Goal: Task Accomplishment & Management: Use online tool/utility

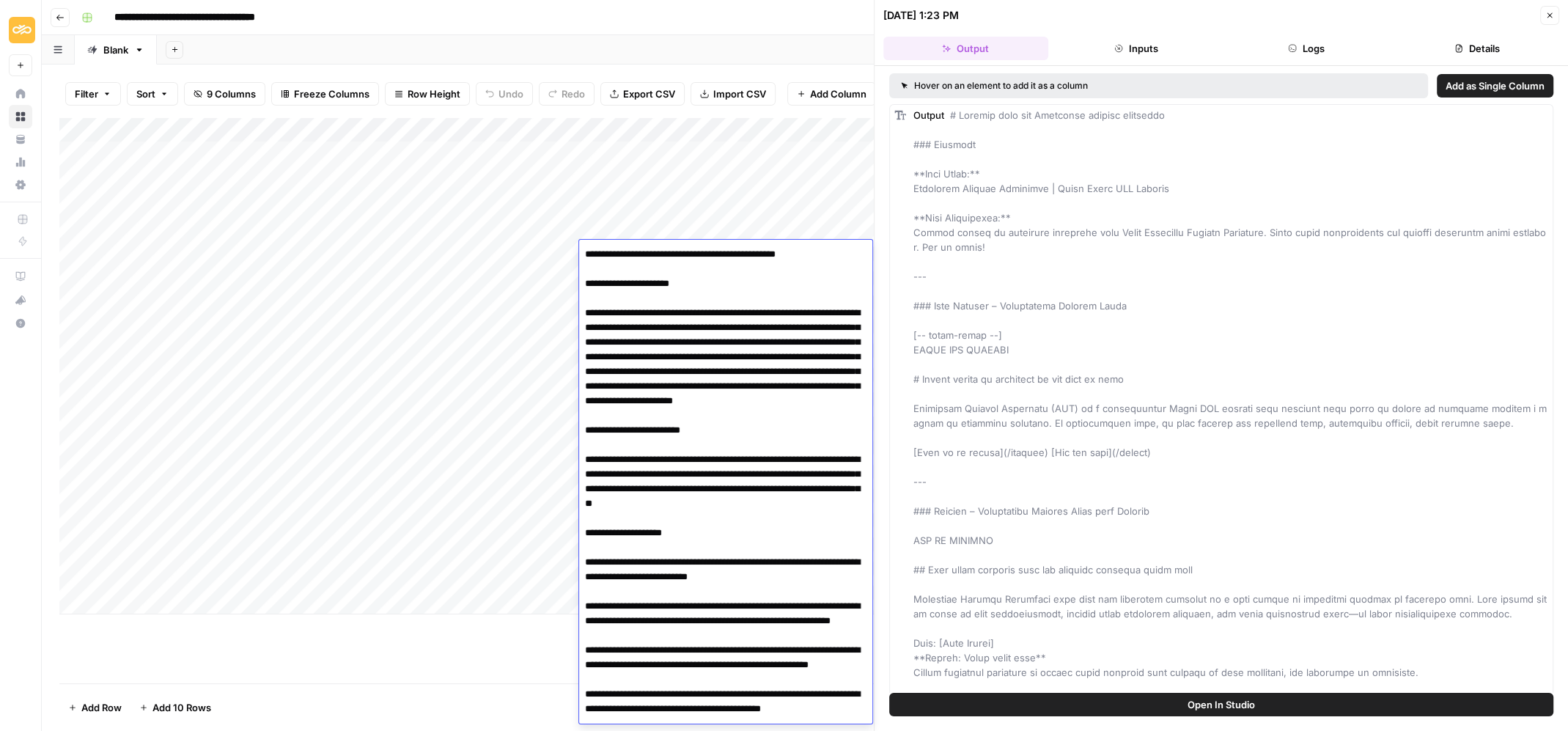
scroll to position [1508, 0]
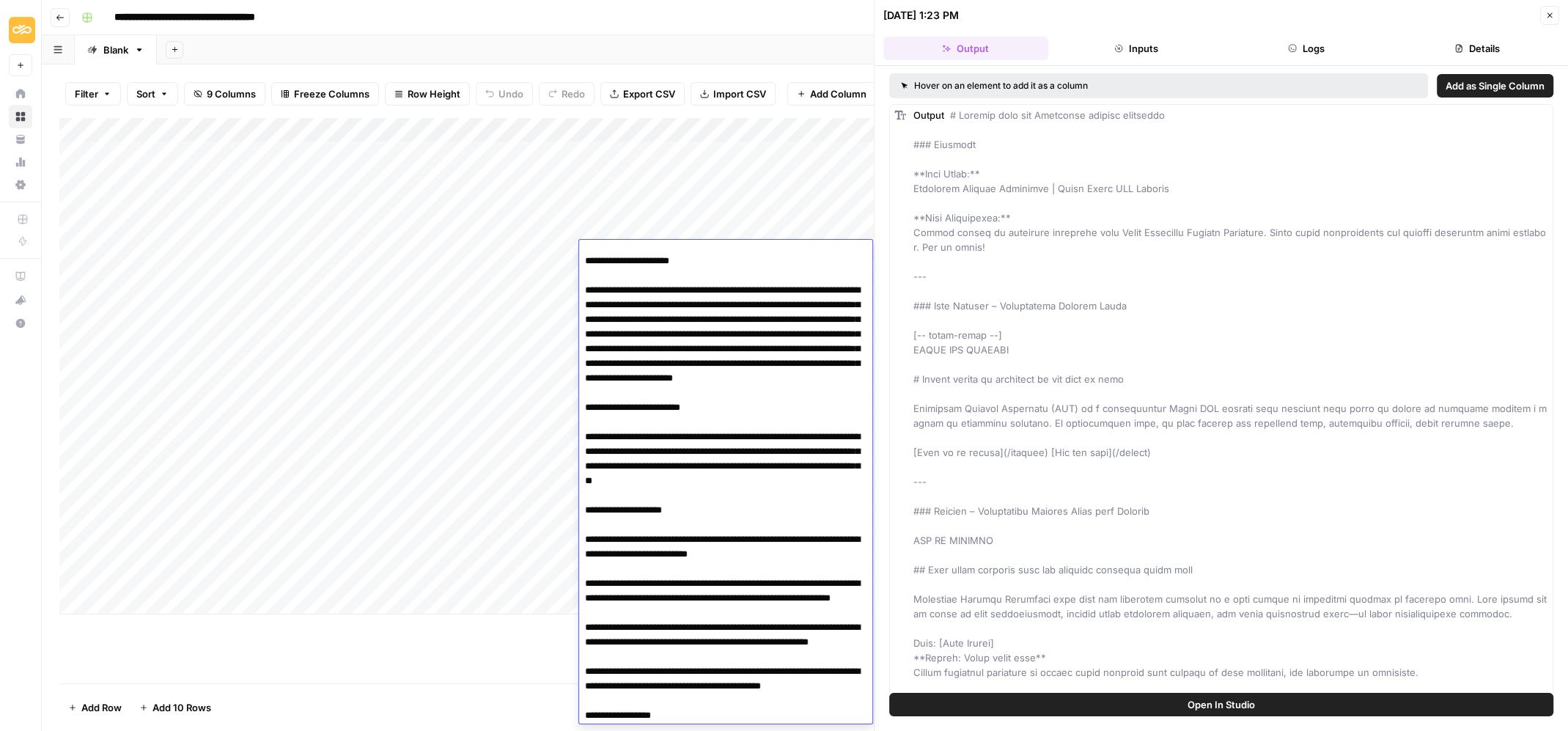
scroll to position [0, 0]
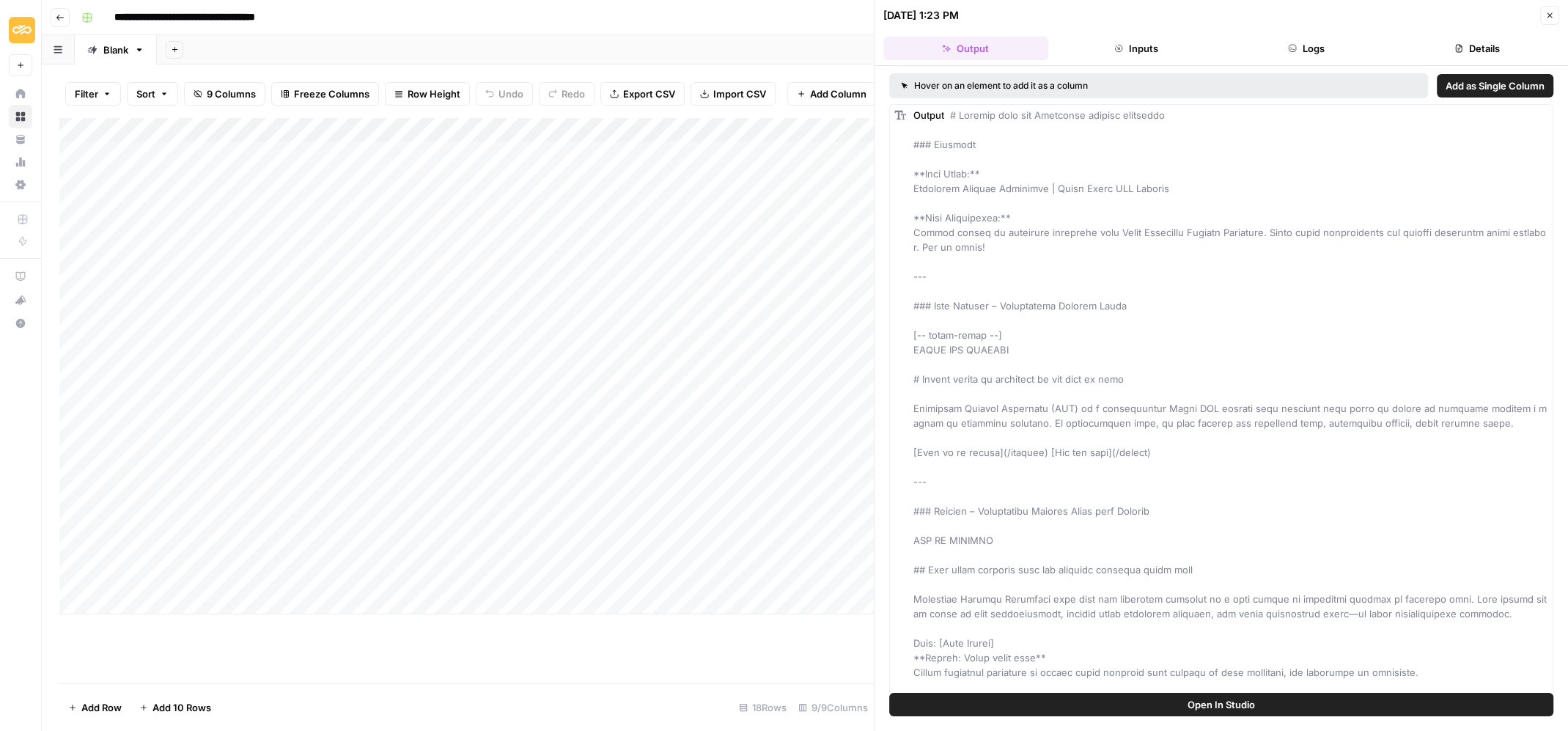
click at [632, 156] on div "Add Column" at bounding box center [467, 366] width 815 height 498
click at [637, 155] on div "Add Column" at bounding box center [467, 366] width 815 height 498
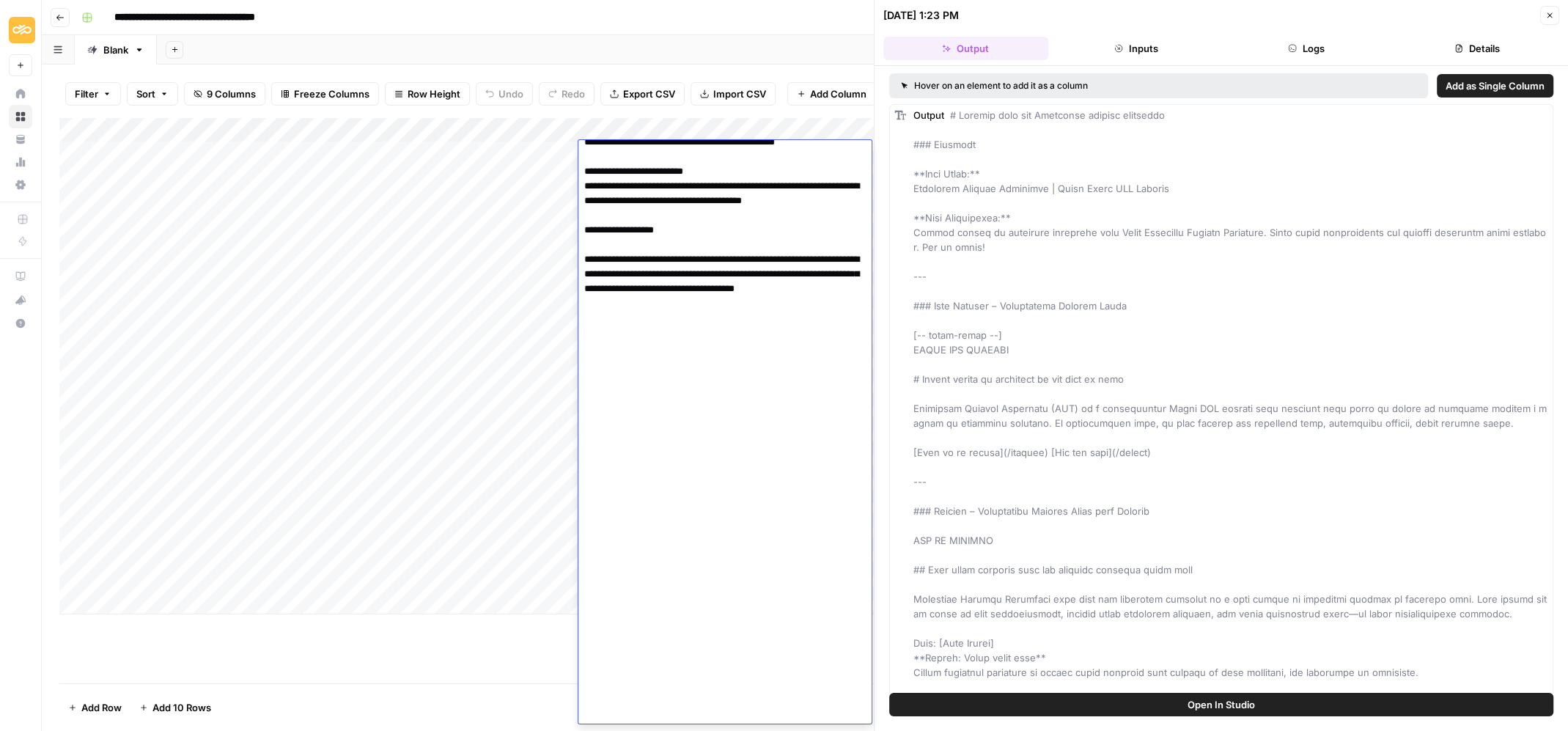
drag, startPoint x: 672, startPoint y: 233, endPoint x: 681, endPoint y: 231, distance: 9.2
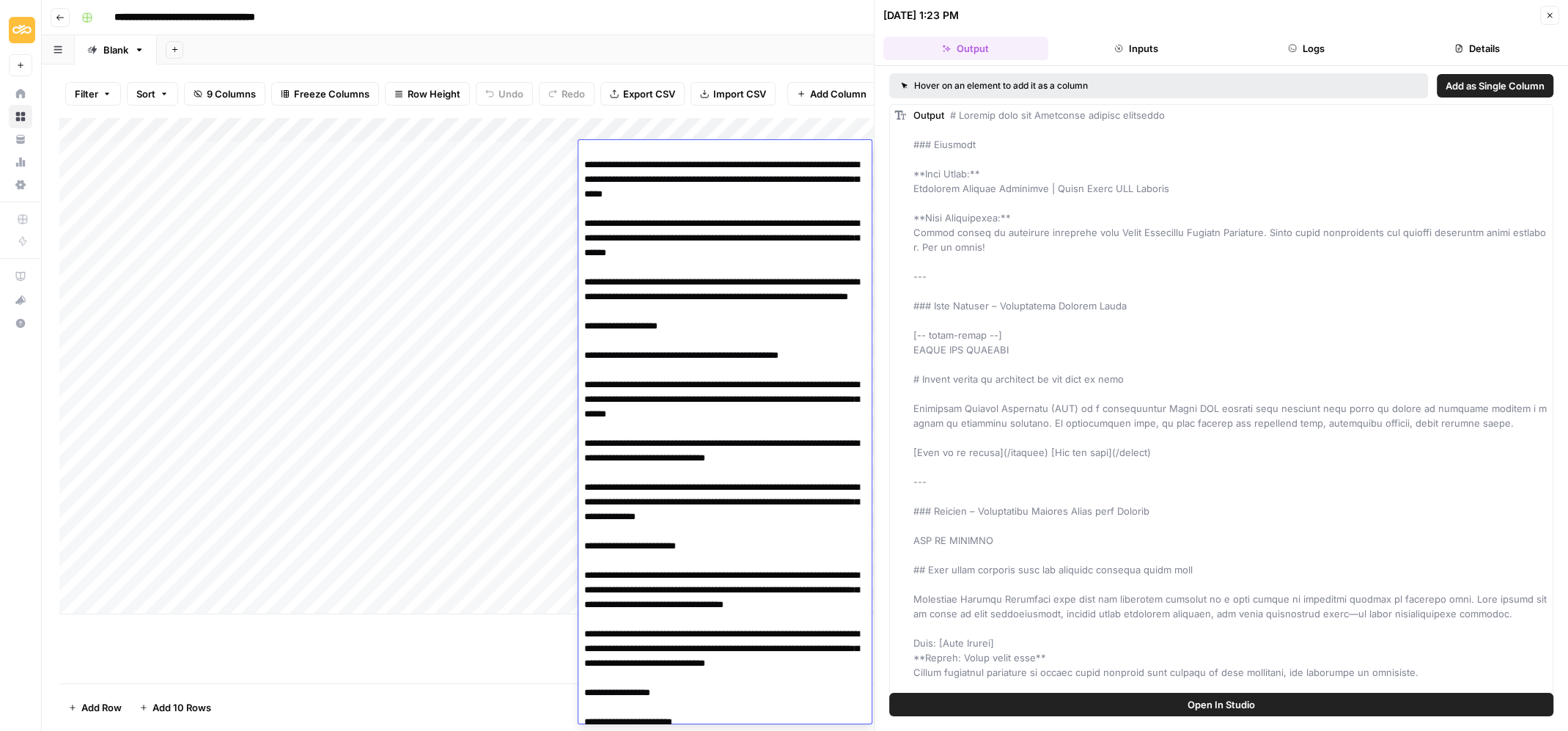
scroll to position [3199, 0]
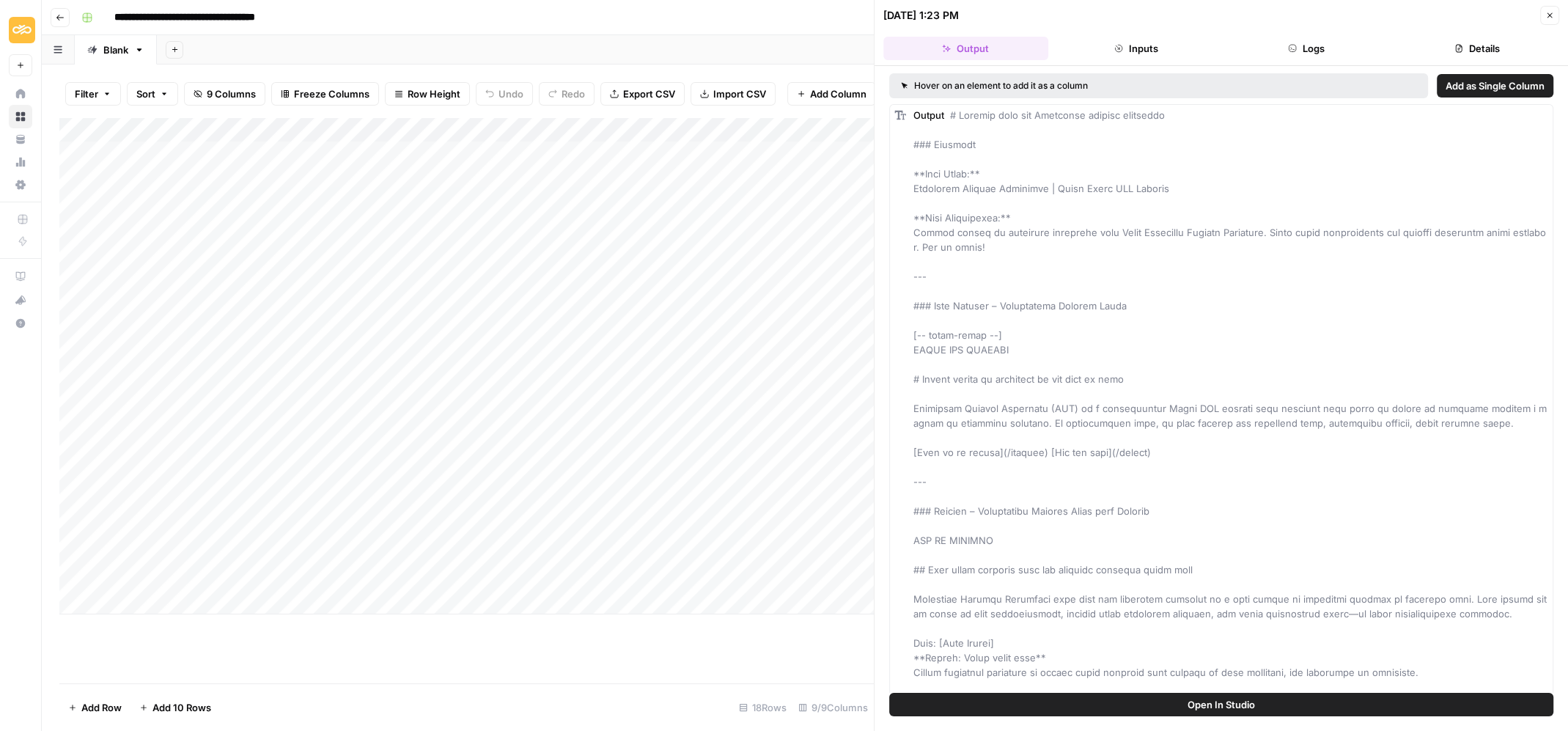
click at [449, 668] on div "Add Column" at bounding box center [467, 401] width 815 height 566
click at [1292, 48] on icon "button" at bounding box center [1293, 48] width 9 height 9
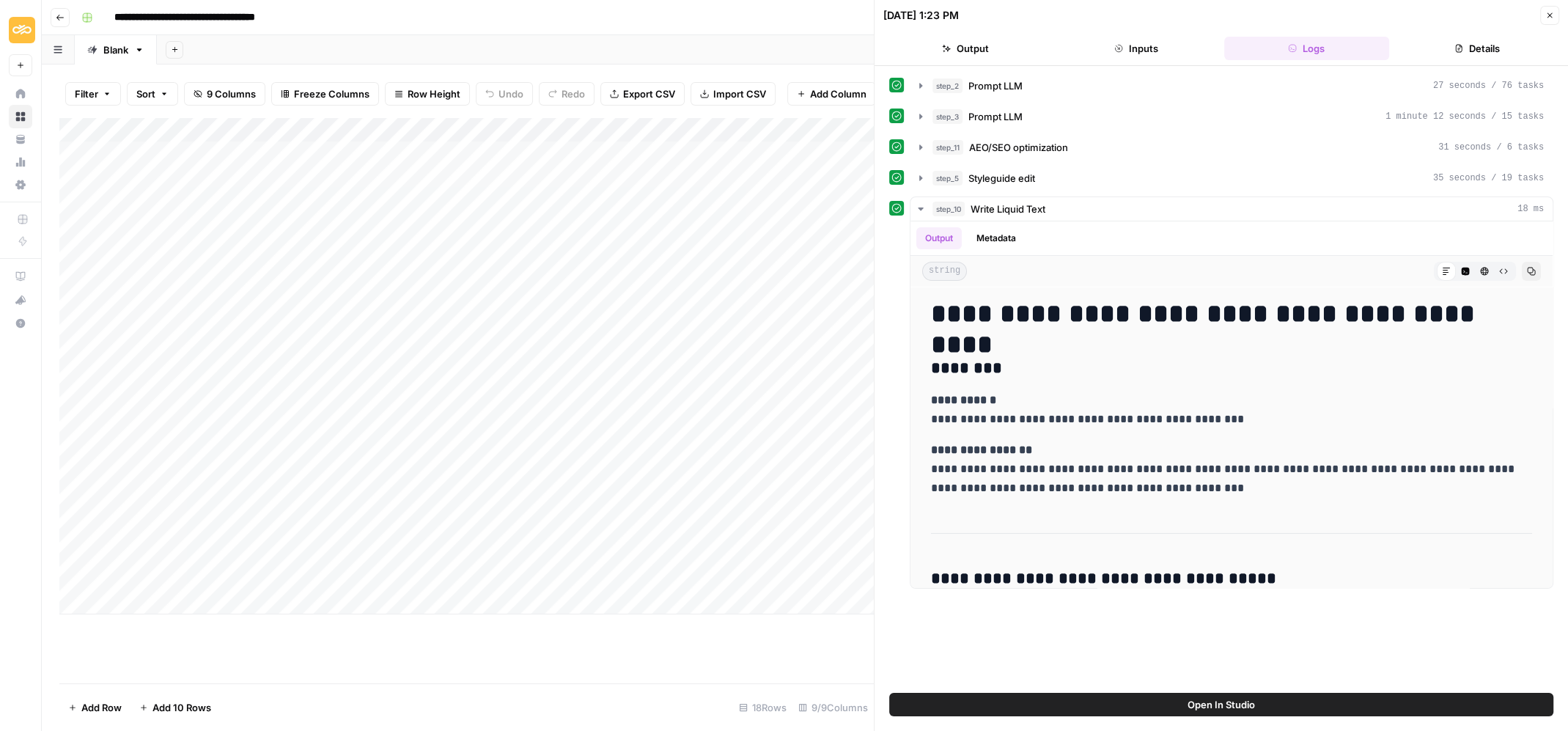
click at [1554, 13] on button "Close" at bounding box center [1550, 15] width 19 height 19
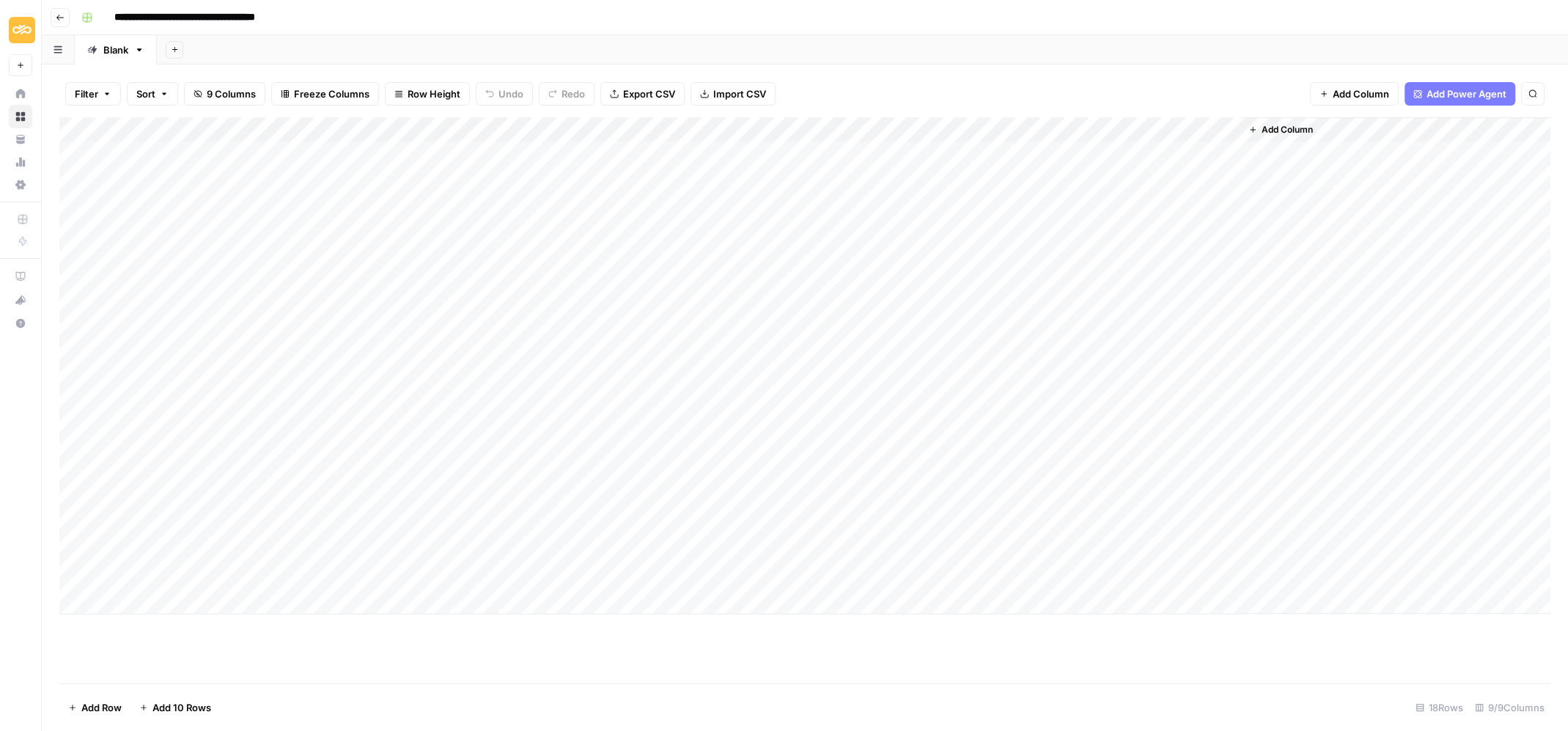
click at [742, 152] on div "Add Column" at bounding box center [805, 366] width 1492 height 498
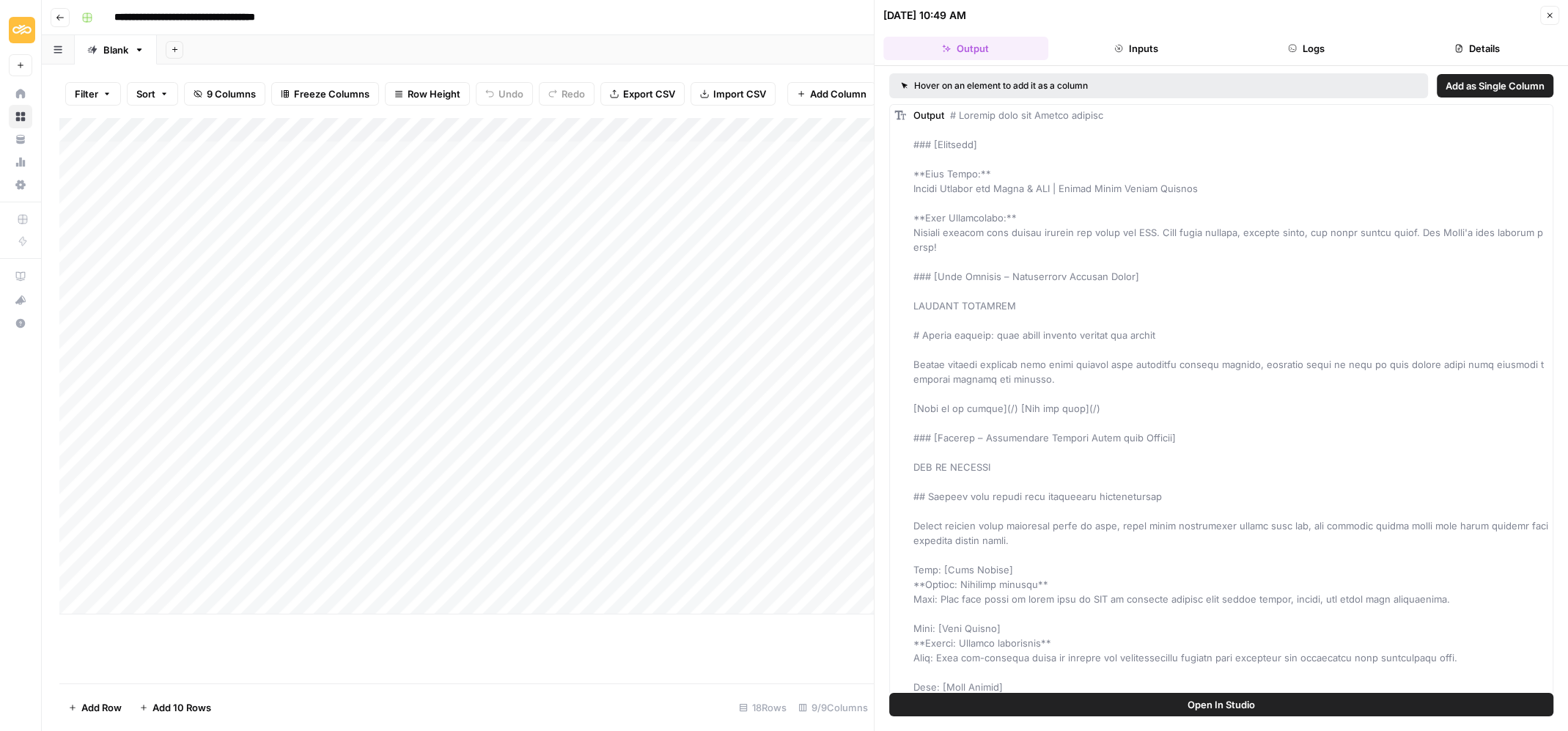
click at [1302, 48] on button "Logs" at bounding box center [1307, 48] width 165 height 23
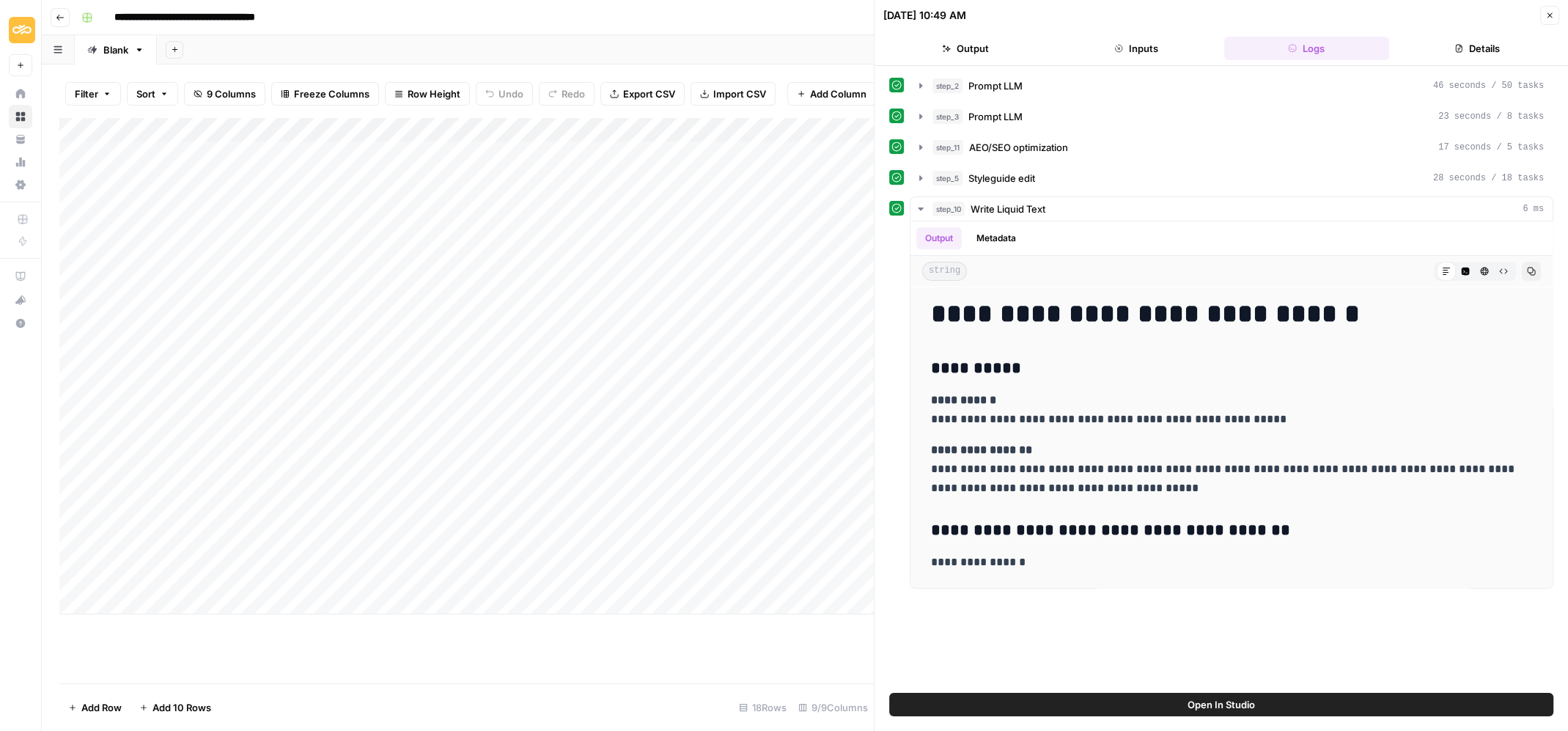
click at [1481, 52] on button "Details" at bounding box center [1478, 48] width 165 height 23
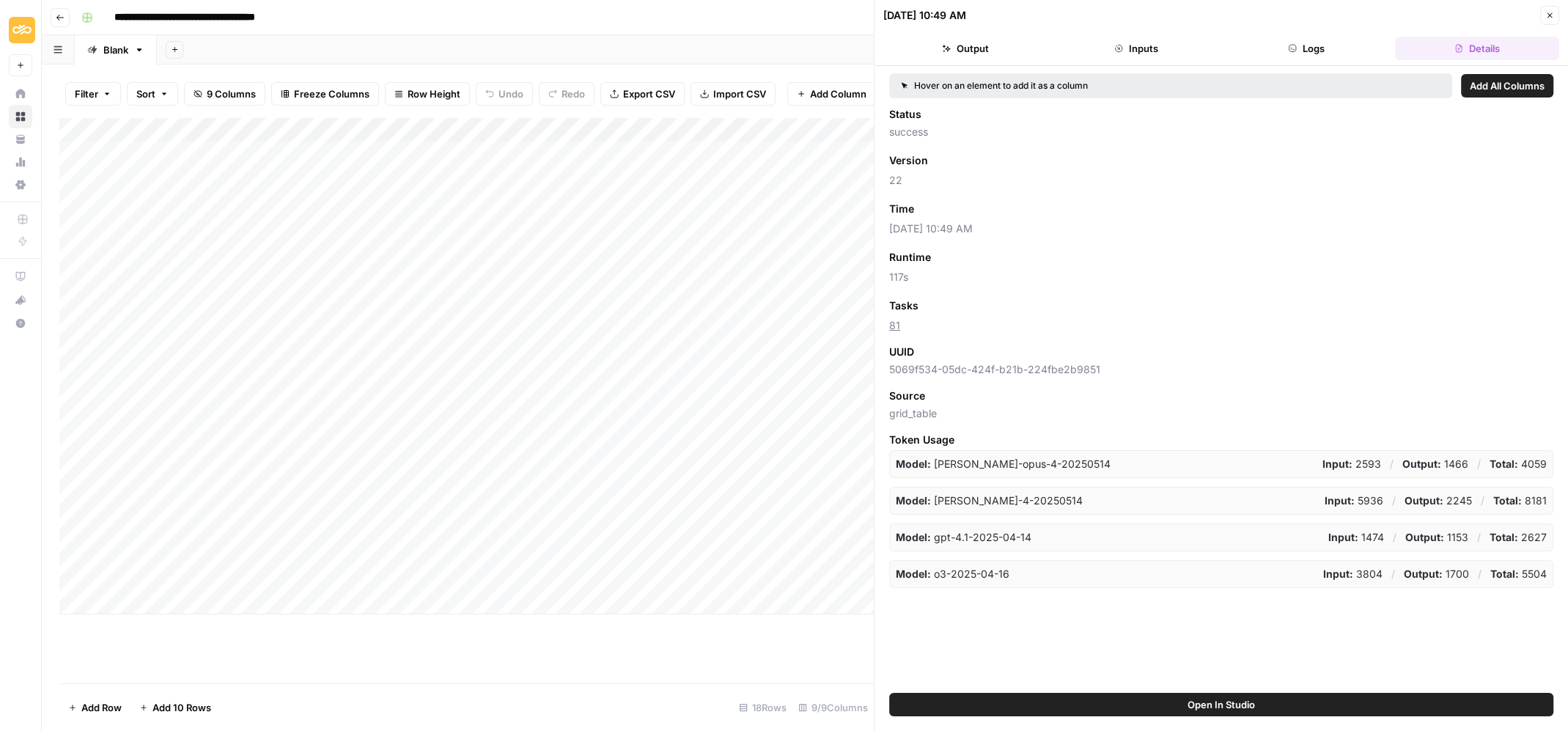
click at [1548, 13] on icon "button" at bounding box center [1551, 15] width 5 height 5
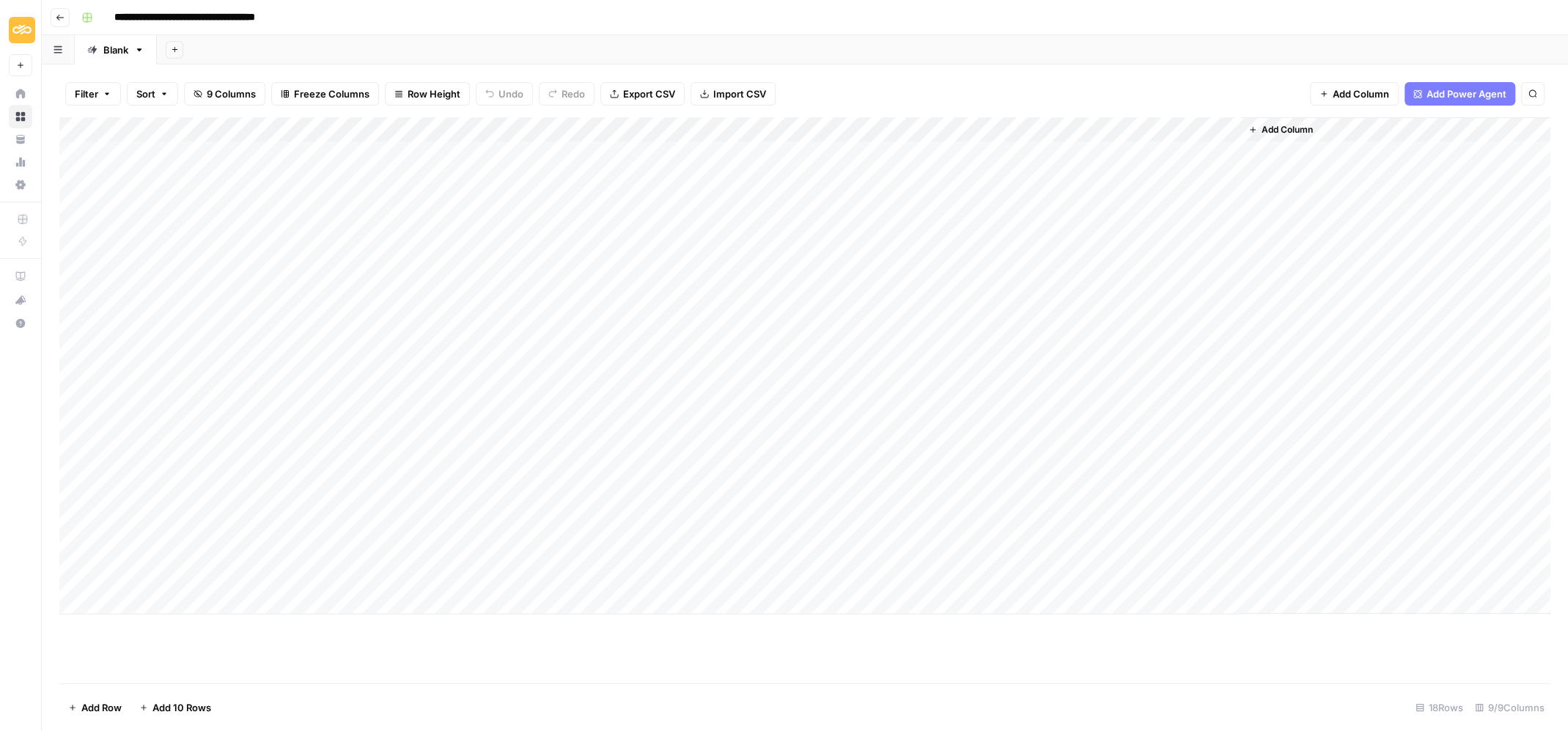
click at [616, 154] on div "Add Column" at bounding box center [805, 366] width 1492 height 498
click at [744, 153] on div "Add Column" at bounding box center [805, 366] width 1492 height 498
click at [828, 153] on div "Add Column" at bounding box center [805, 366] width 1492 height 498
click at [816, 149] on div "Add Column" at bounding box center [805, 366] width 1492 height 498
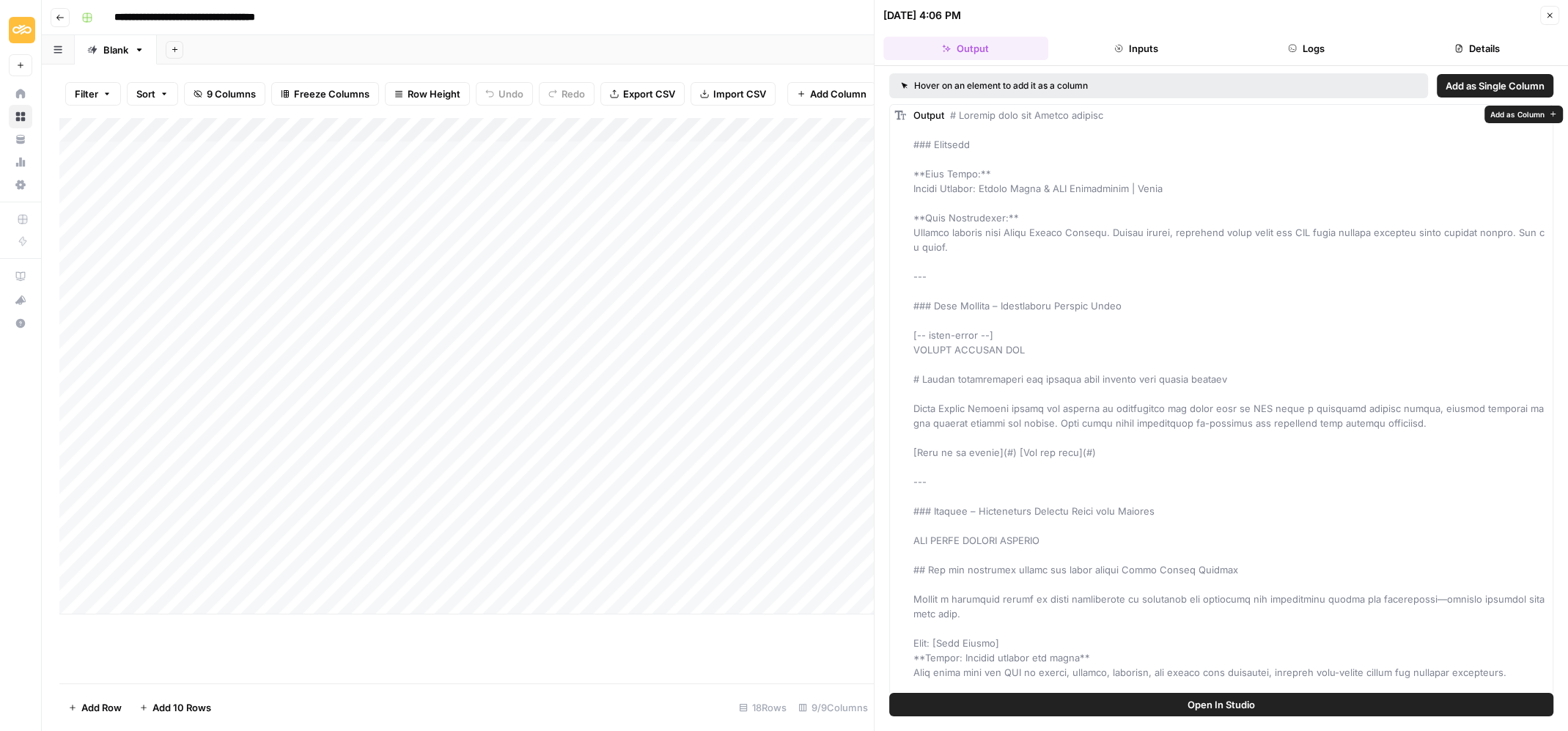
click at [1182, 701] on button "Open In Studio" at bounding box center [1221, 704] width 664 height 23
click at [610, 154] on div "Add Column" at bounding box center [467, 366] width 815 height 498
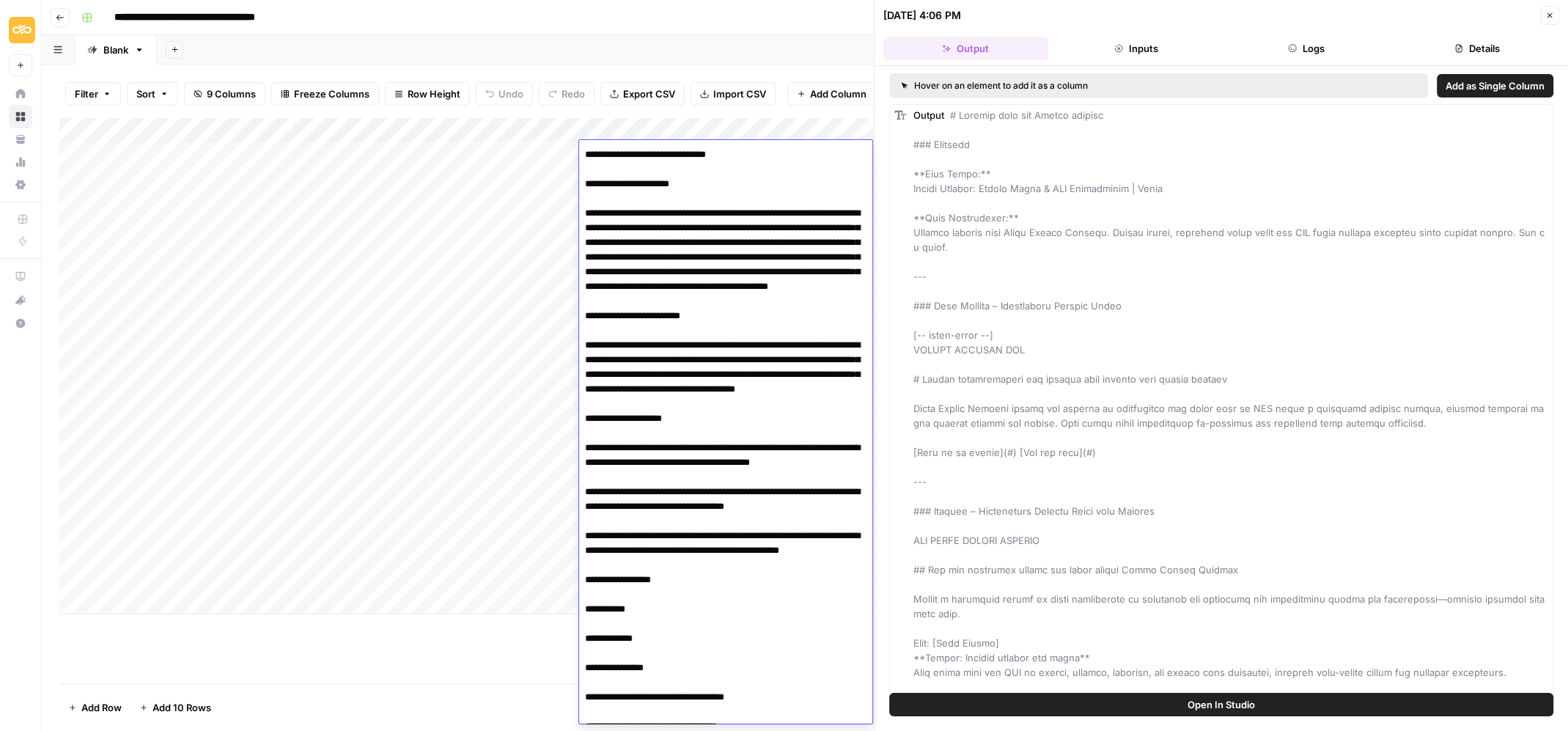
scroll to position [4075, 0]
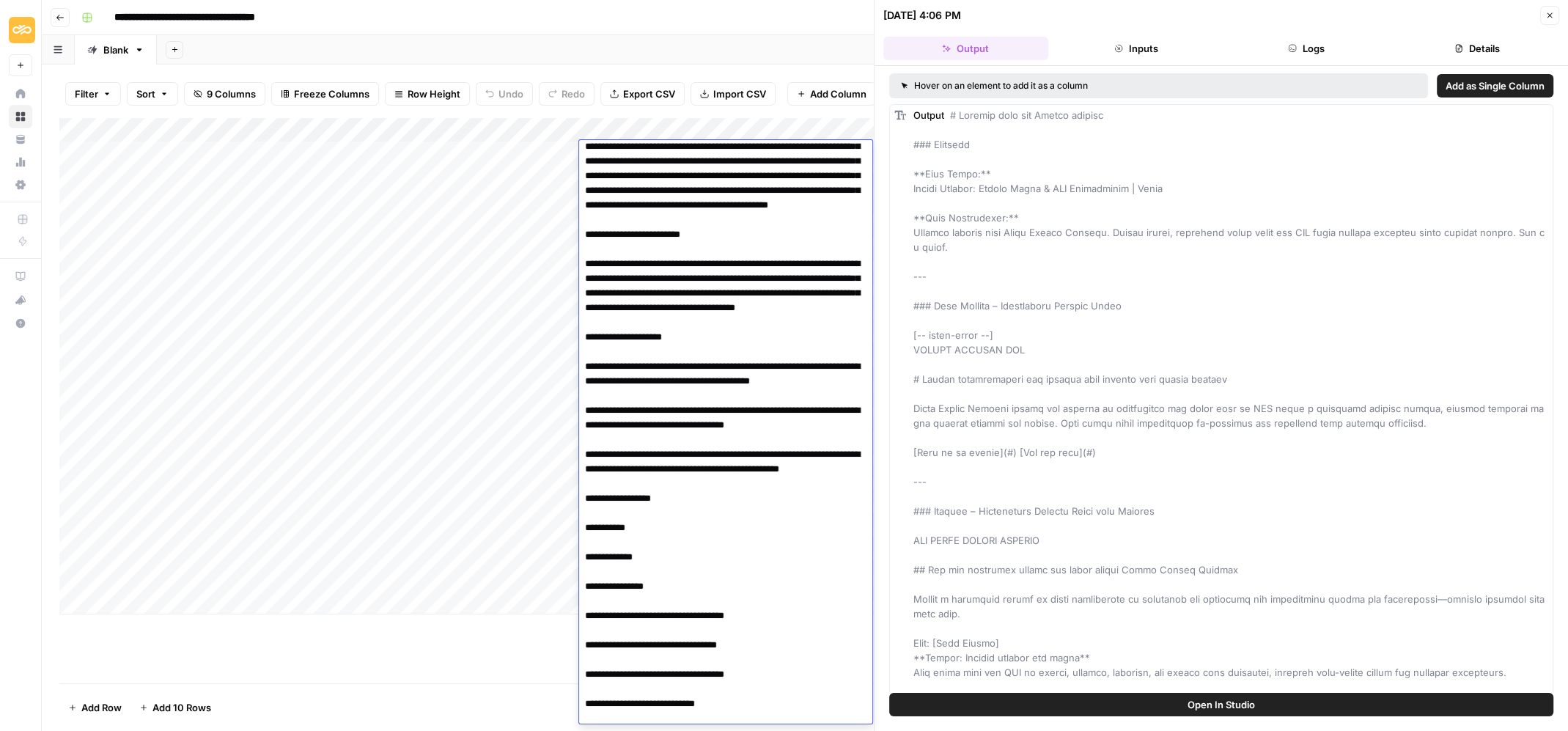
scroll to position [0, 0]
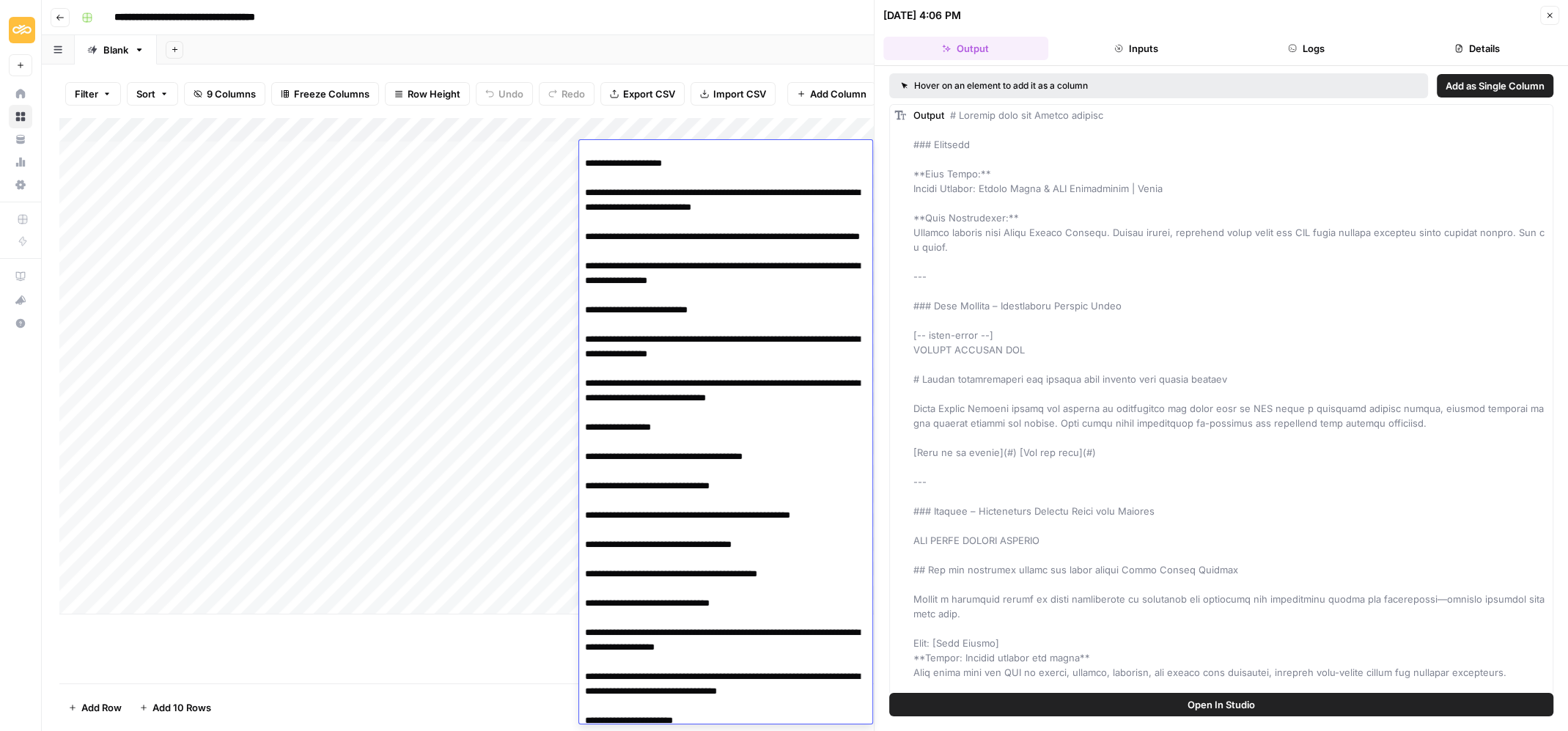
scroll to position [1095, 0]
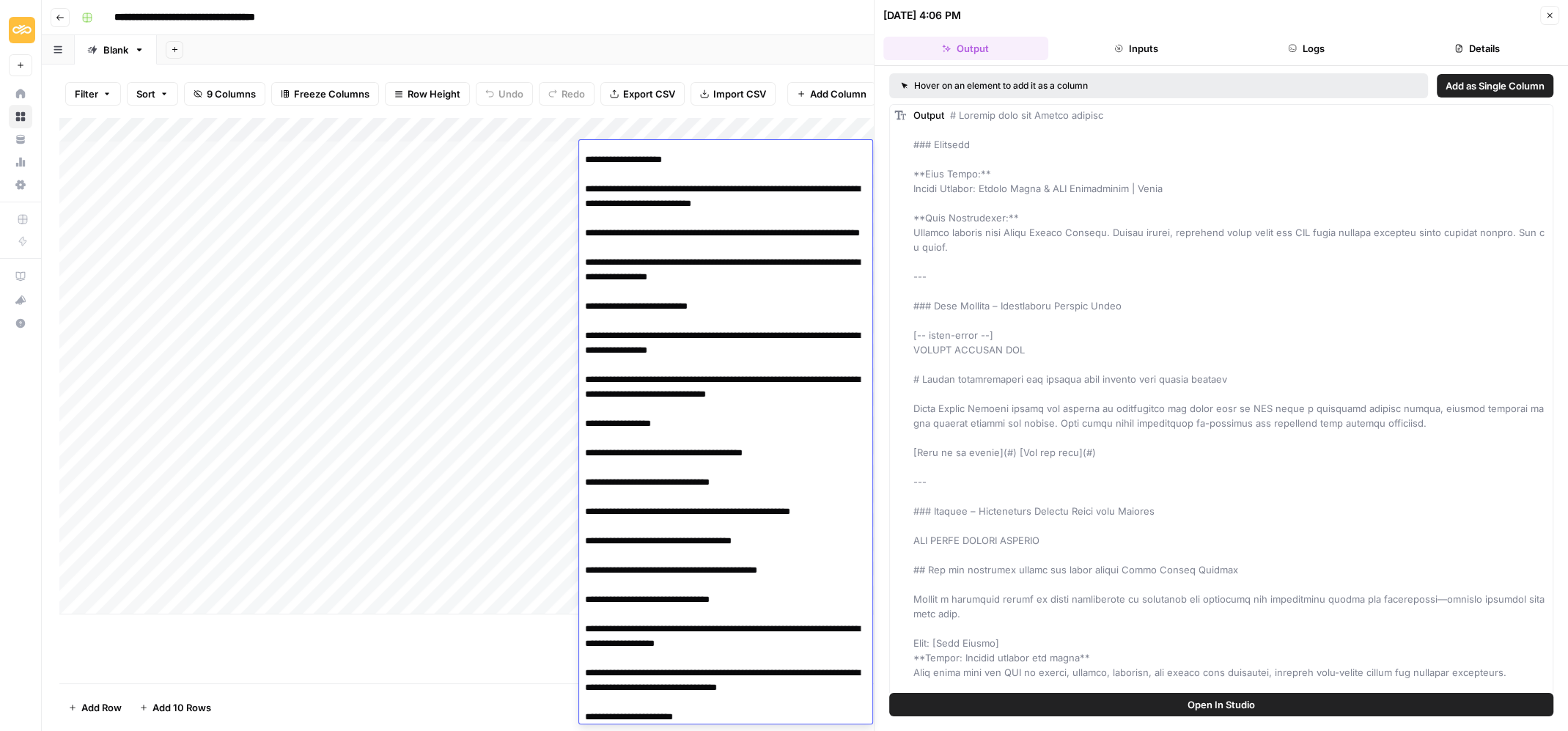
drag, startPoint x: 841, startPoint y: 403, endPoint x: 659, endPoint y: 424, distance: 183.2
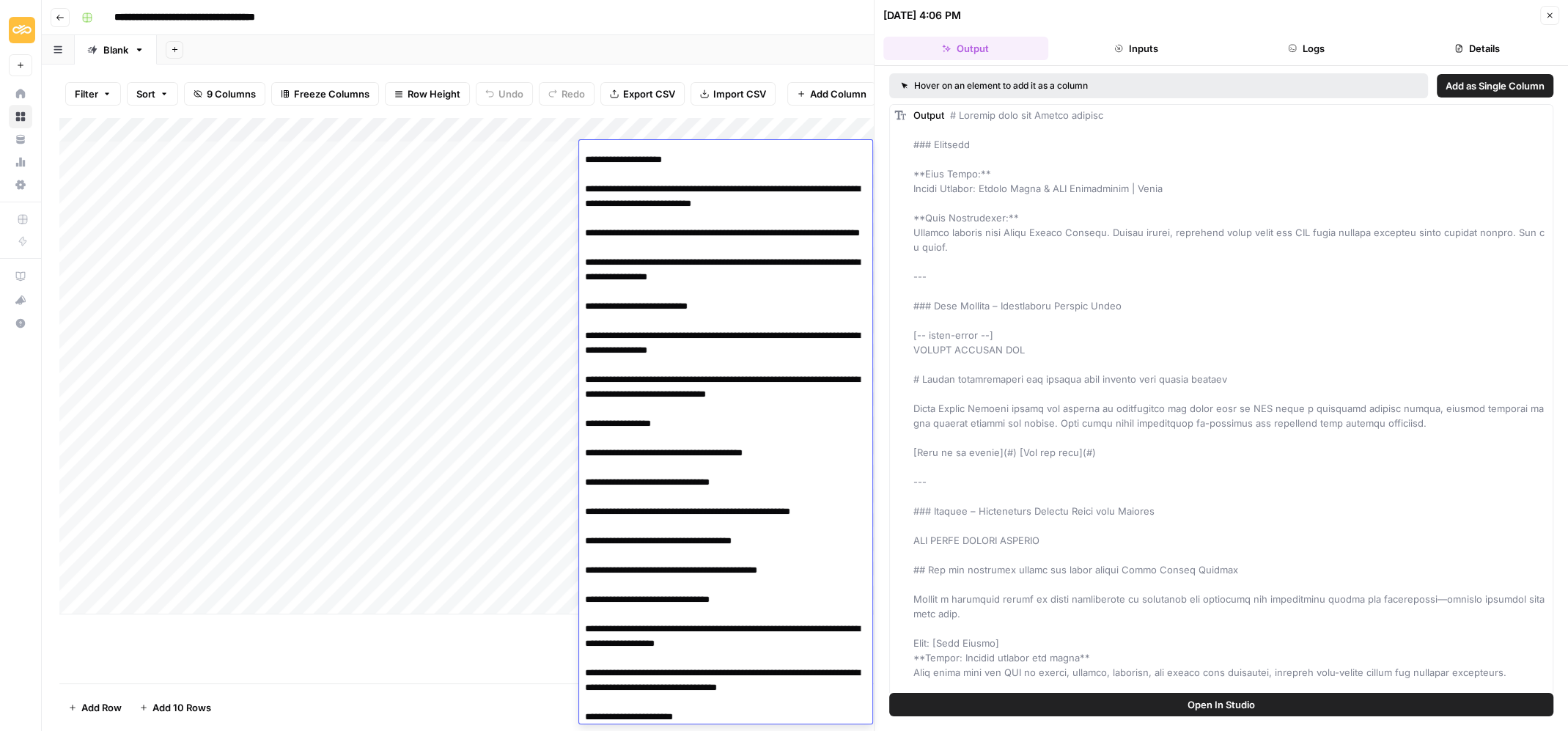
drag, startPoint x: 841, startPoint y: 408, endPoint x: 715, endPoint y: 426, distance: 127.3
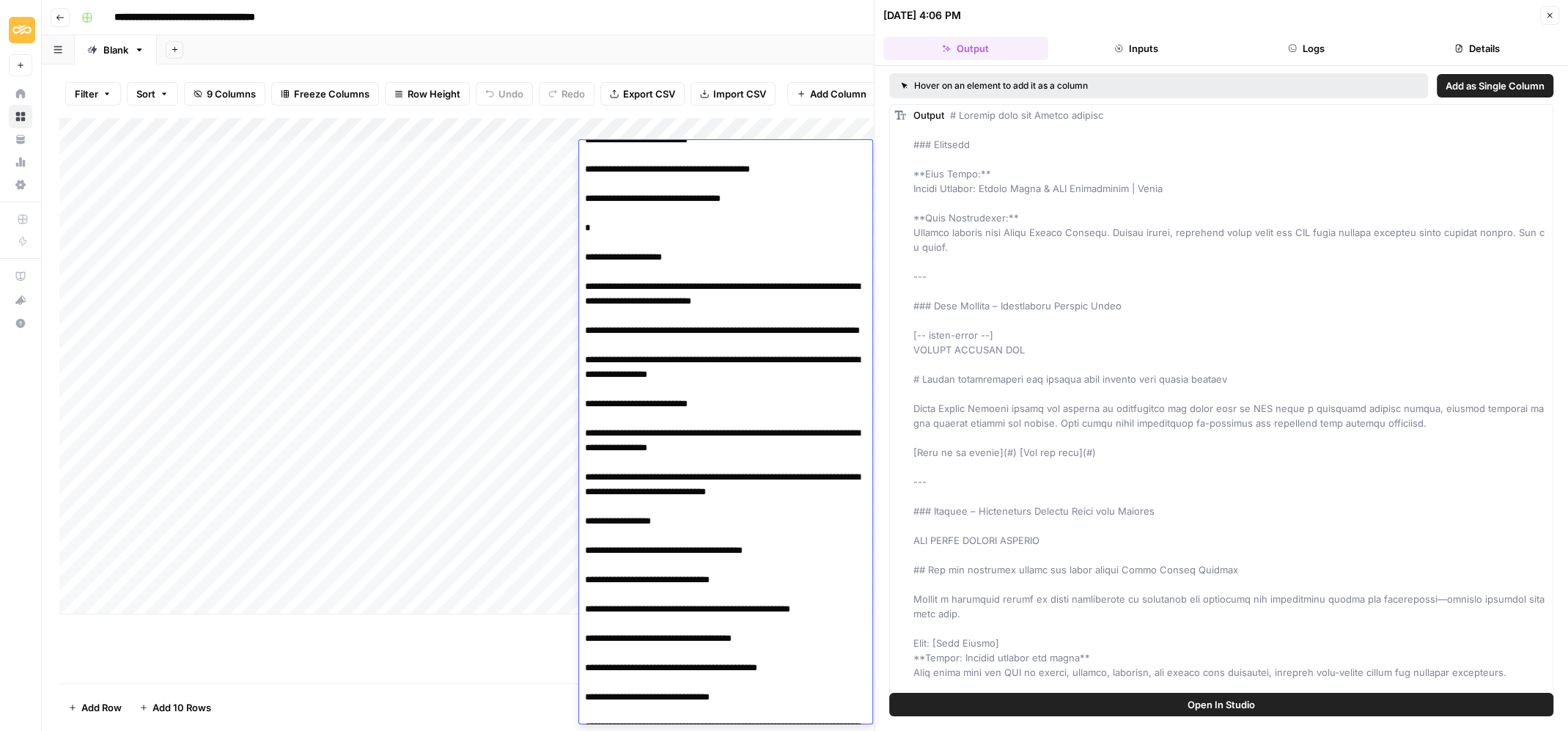
scroll to position [980, 0]
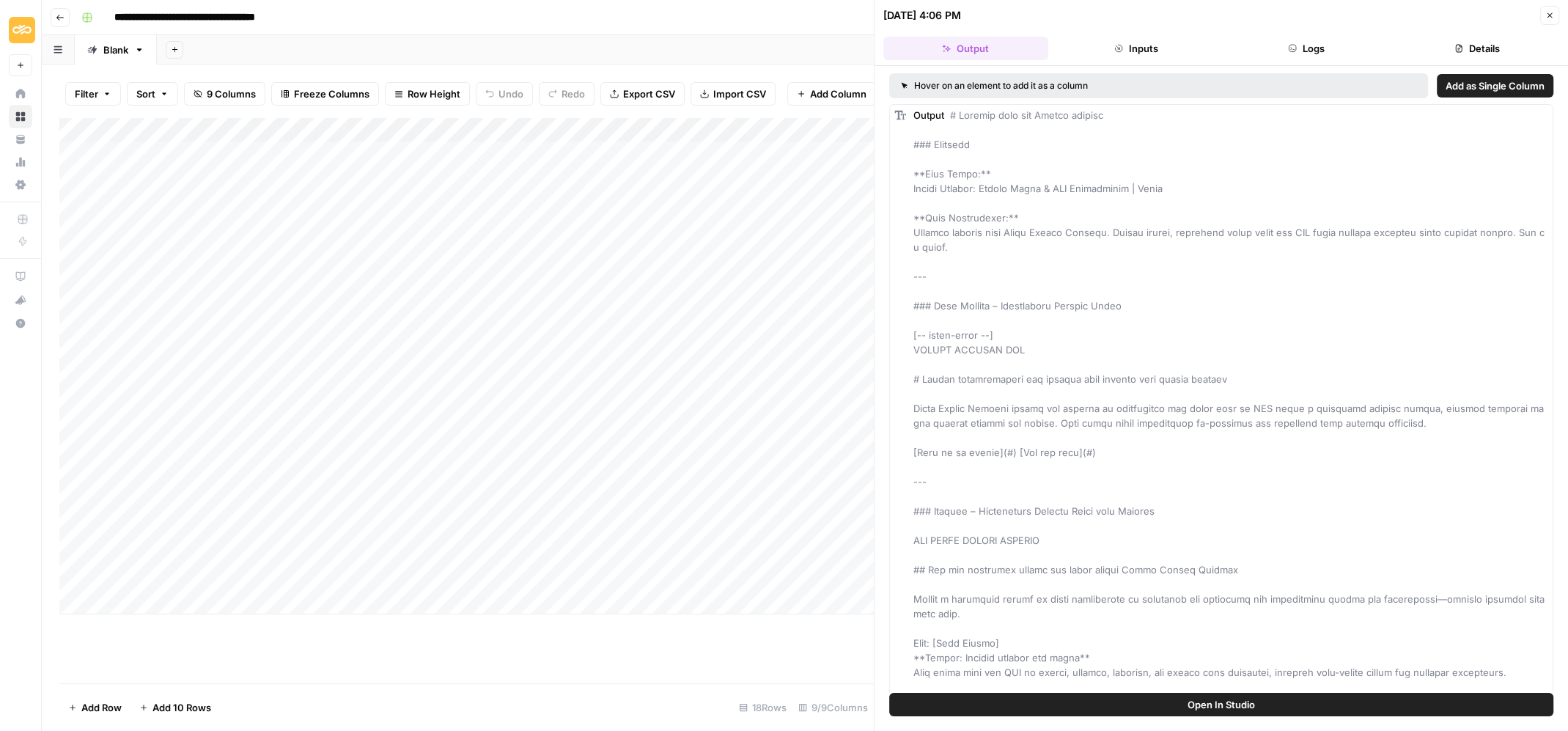
click at [389, 655] on div "Add Column" at bounding box center [467, 401] width 815 height 566
click at [642, 180] on div "Add Column" at bounding box center [467, 366] width 815 height 498
click at [811, 175] on div "Add Column" at bounding box center [467, 366] width 815 height 498
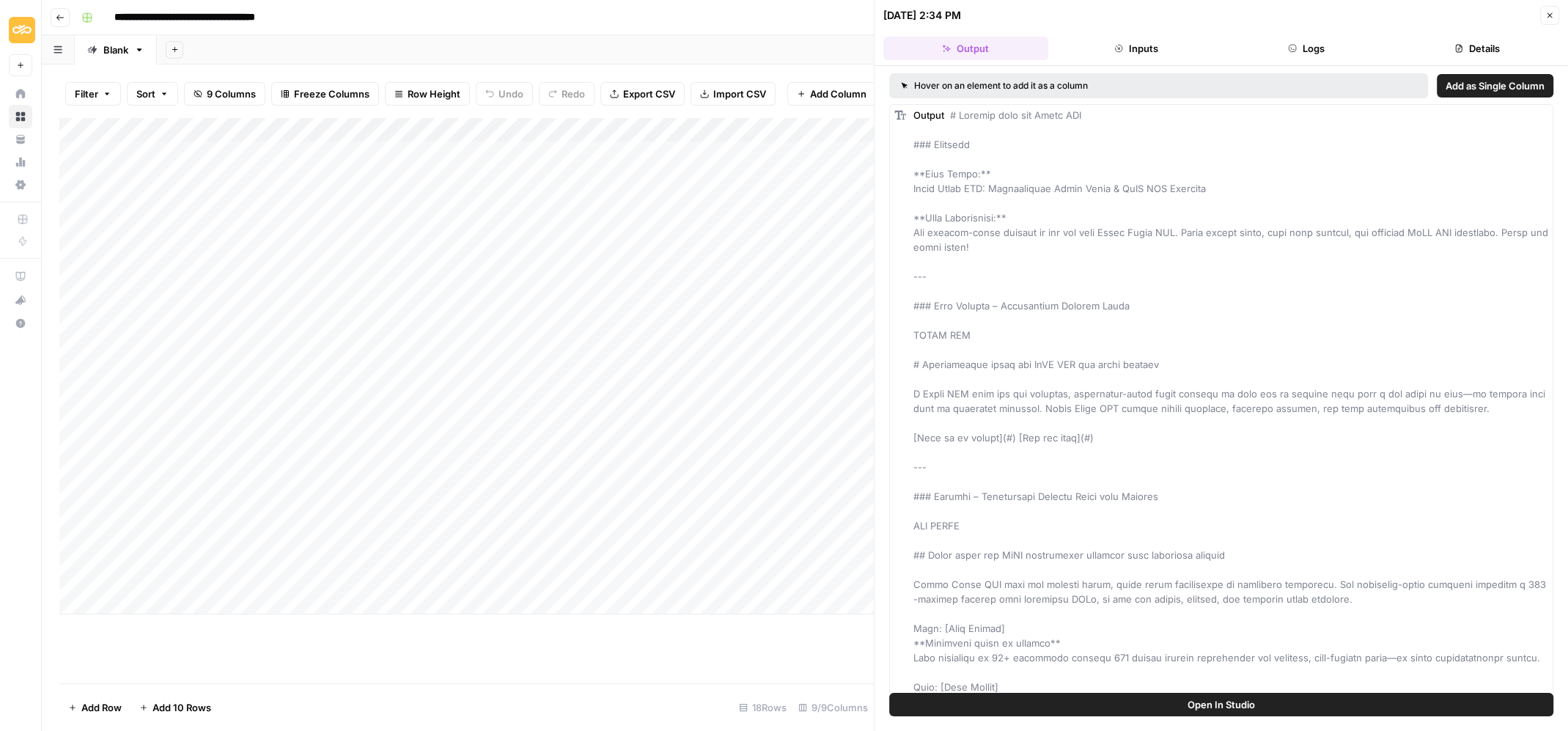
click at [1214, 704] on span "Open In Studio" at bounding box center [1221, 704] width 68 height 15
click at [1316, 42] on button "Logs" at bounding box center [1307, 48] width 165 height 23
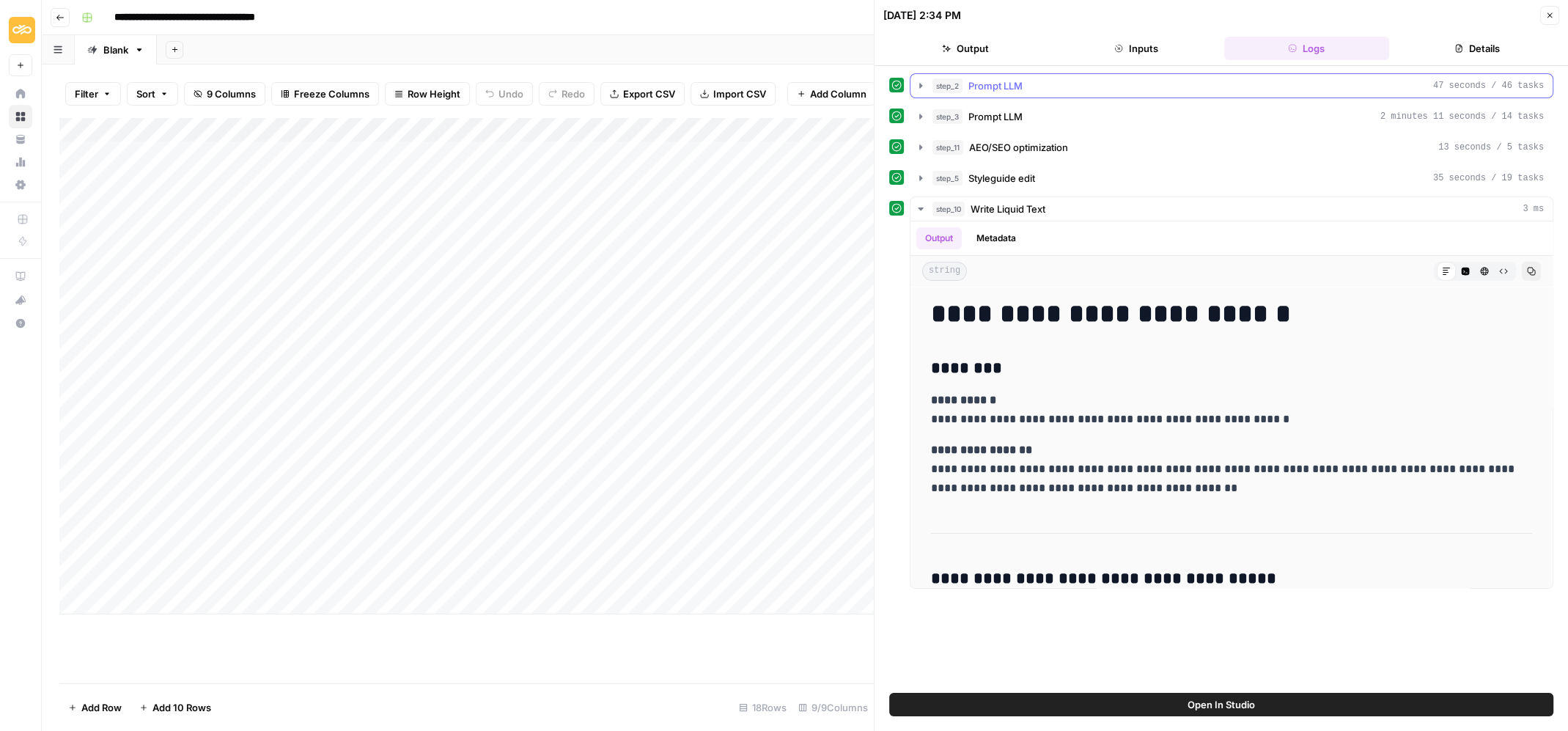
click at [920, 83] on icon "button" at bounding box center [920, 86] width 3 height 5
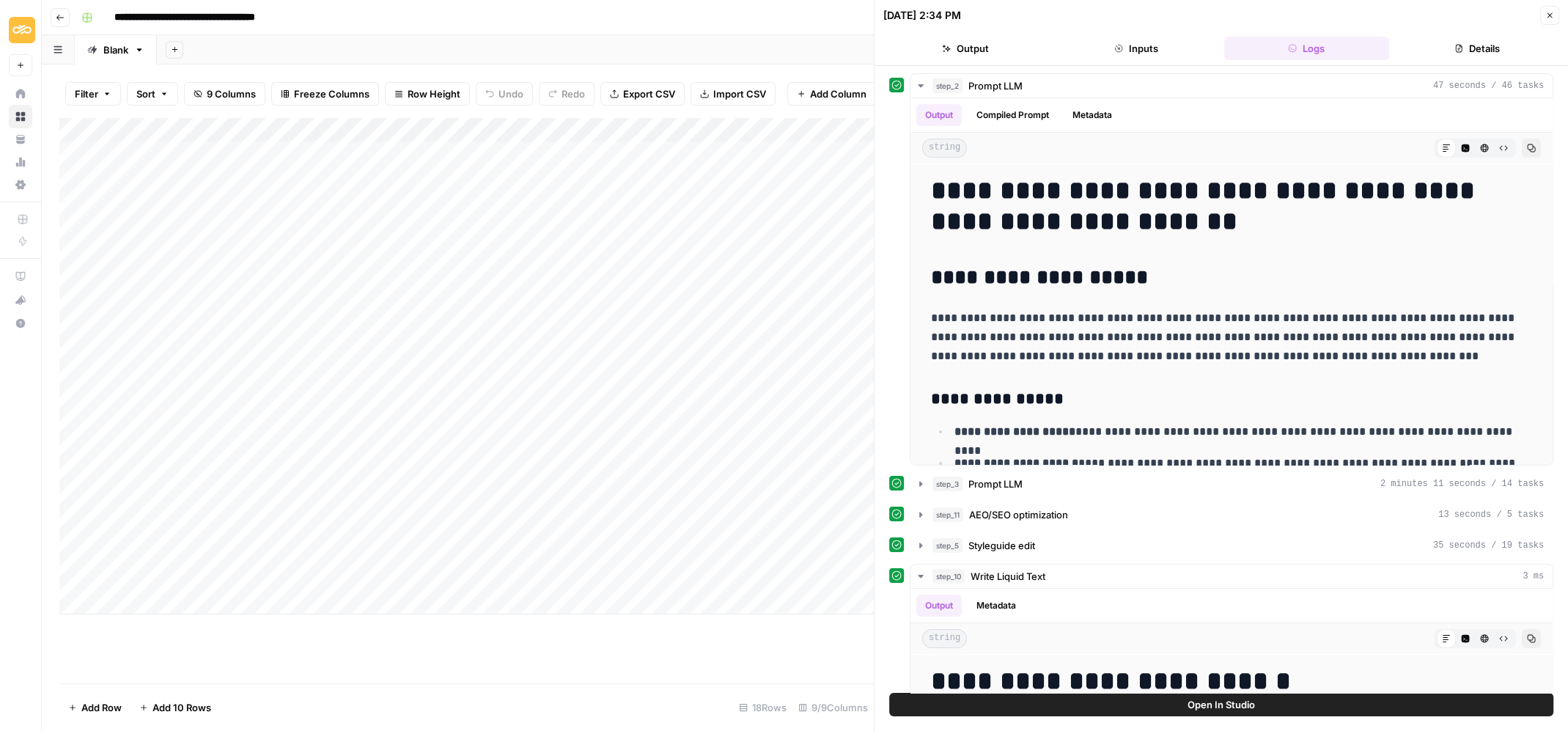
click at [1481, 45] on button "Details" at bounding box center [1478, 48] width 165 height 23
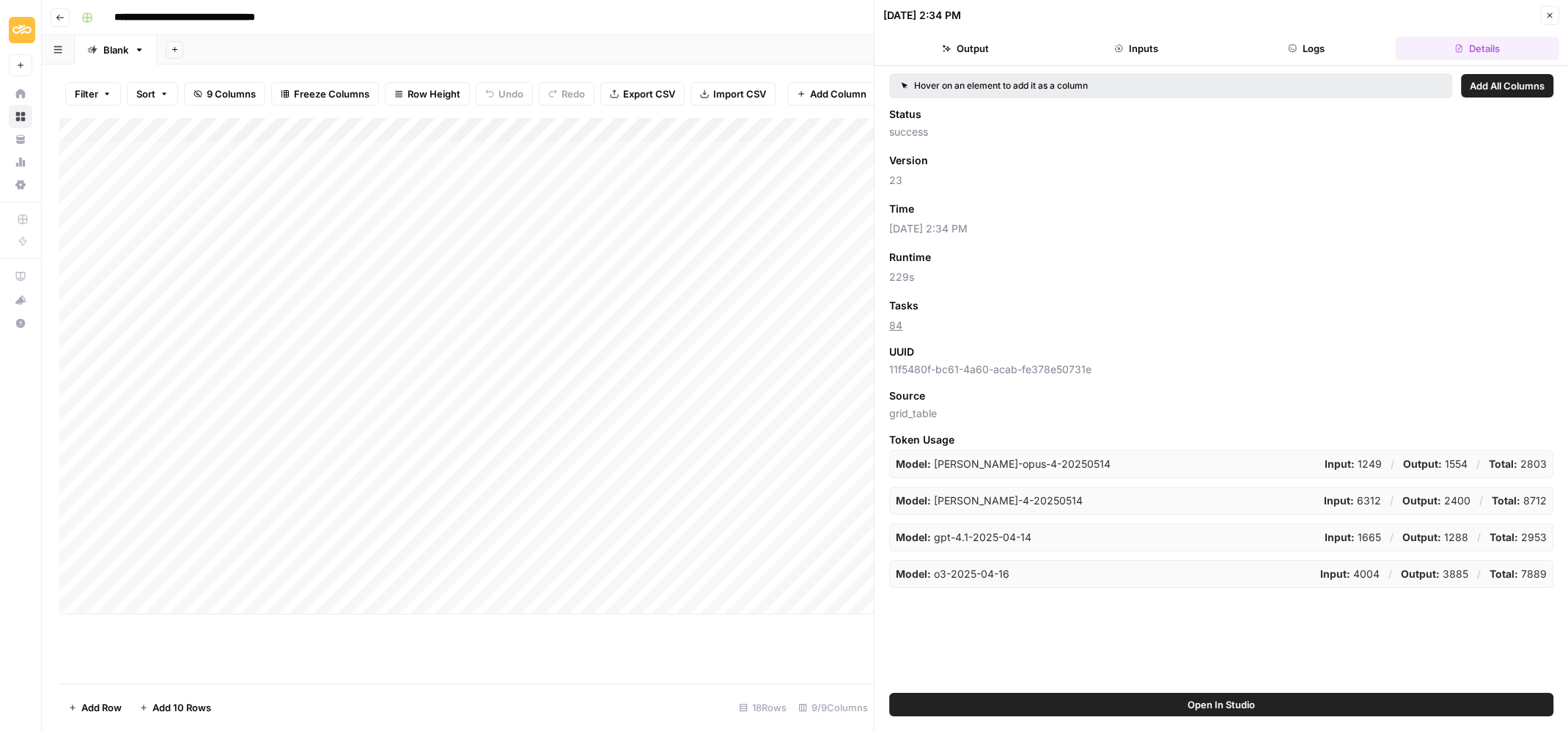
click at [1553, 9] on button "Close" at bounding box center [1550, 15] width 19 height 19
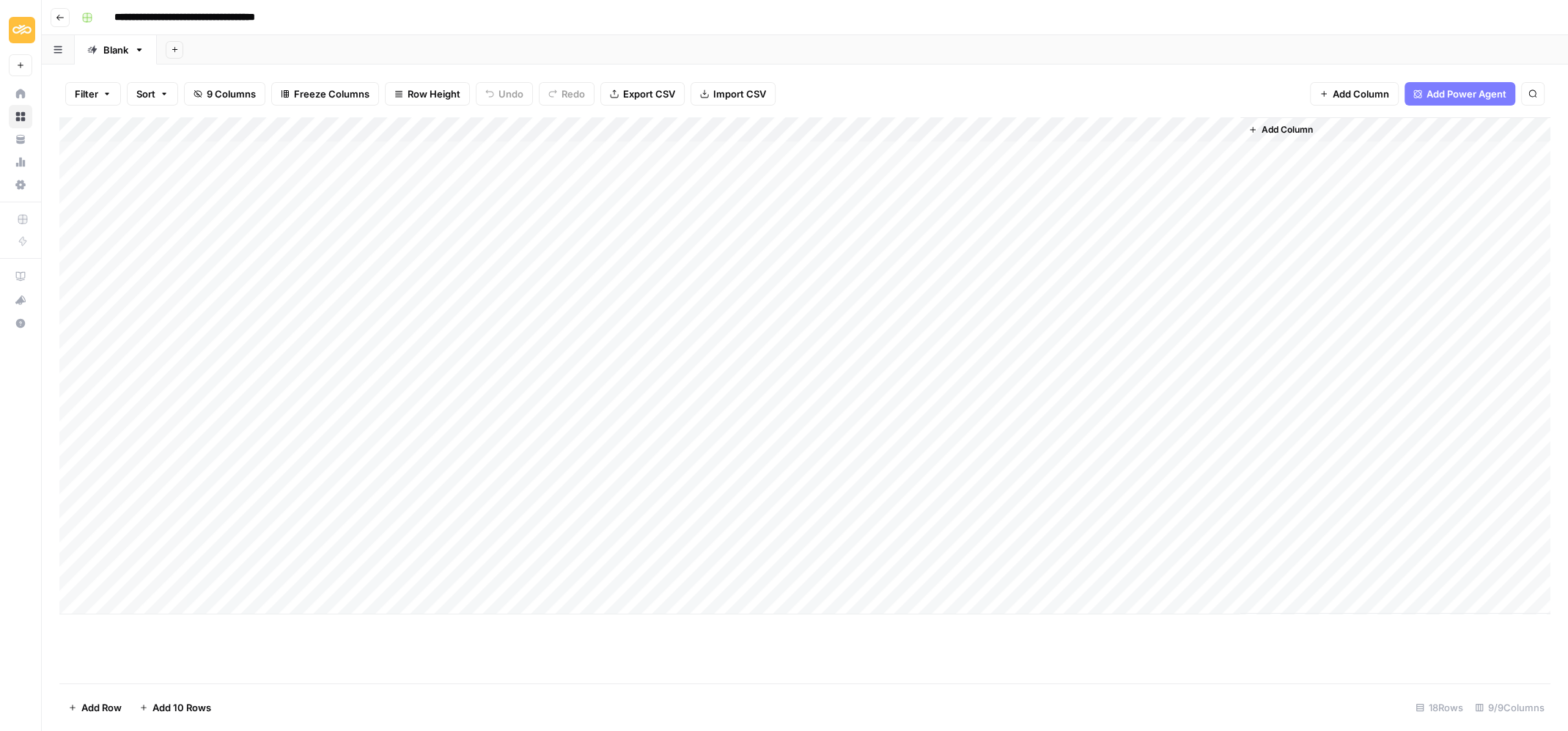
click at [933, 179] on div "Add Column" at bounding box center [805, 366] width 1492 height 498
click at [834, 179] on div "Add Column" at bounding box center [805, 366] width 1492 height 498
click at [629, 154] on div "Add Column" at bounding box center [805, 366] width 1492 height 498
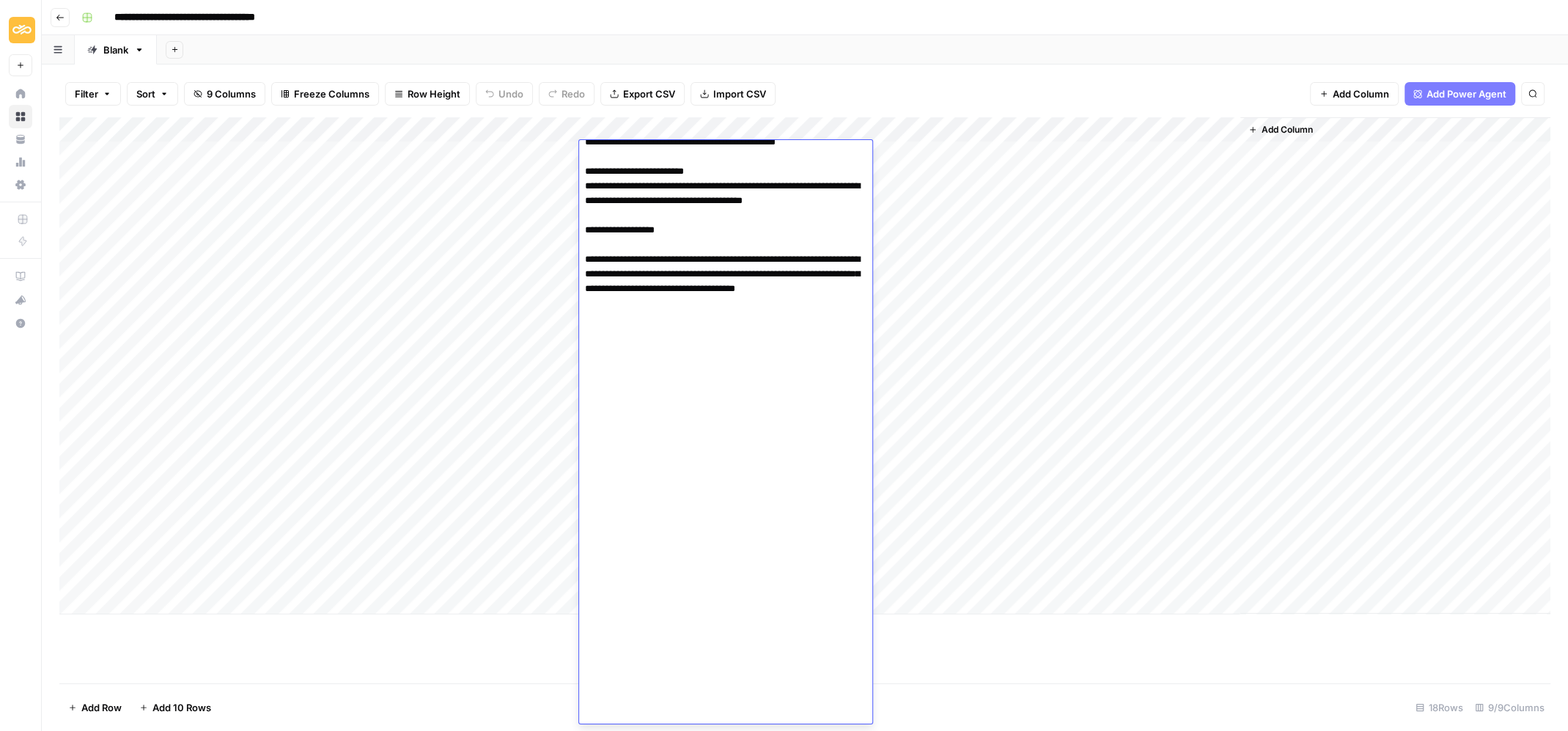
click at [472, 677] on div "Add Column" at bounding box center [805, 401] width 1492 height 566
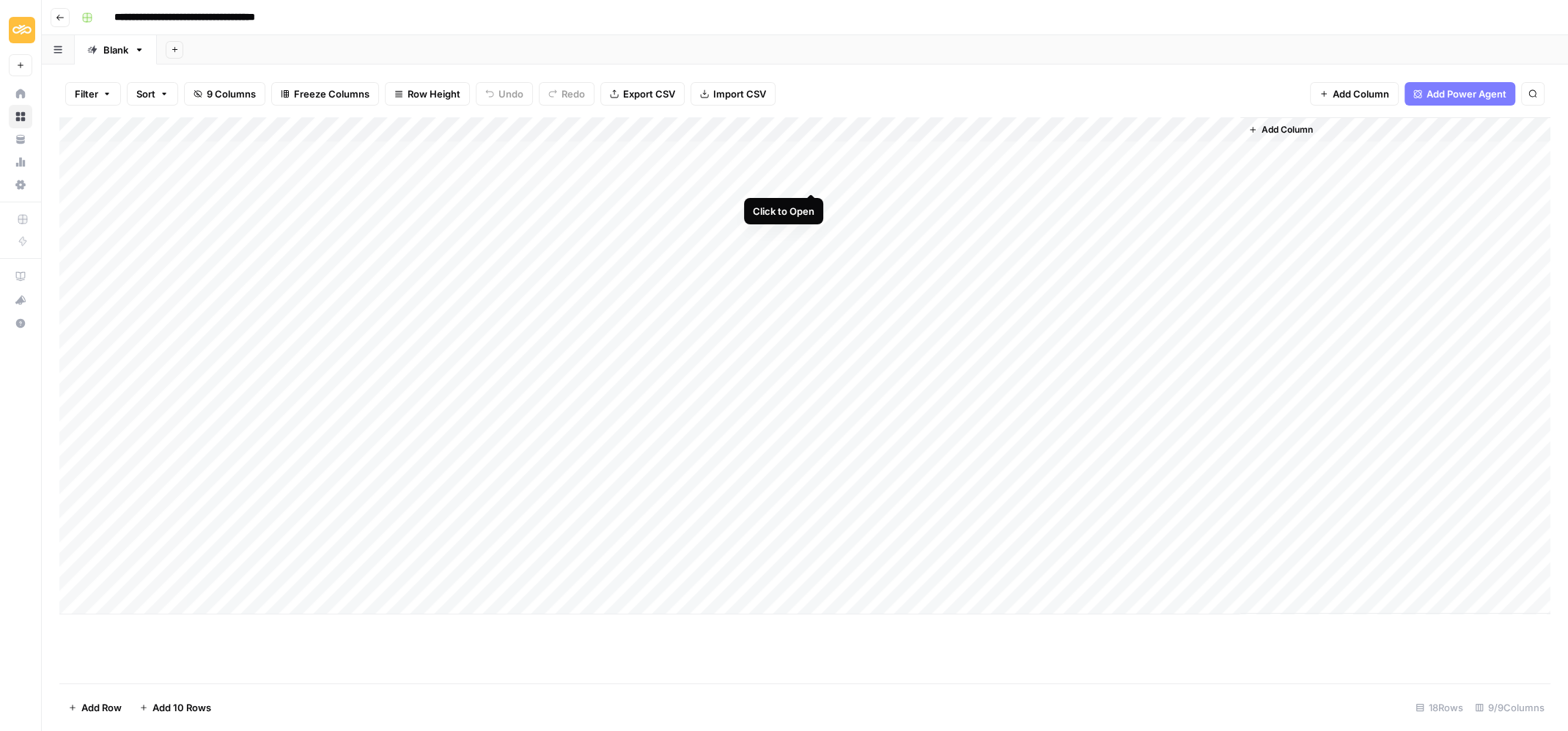
click at [810, 178] on div "Add Column" at bounding box center [805, 366] width 1492 height 498
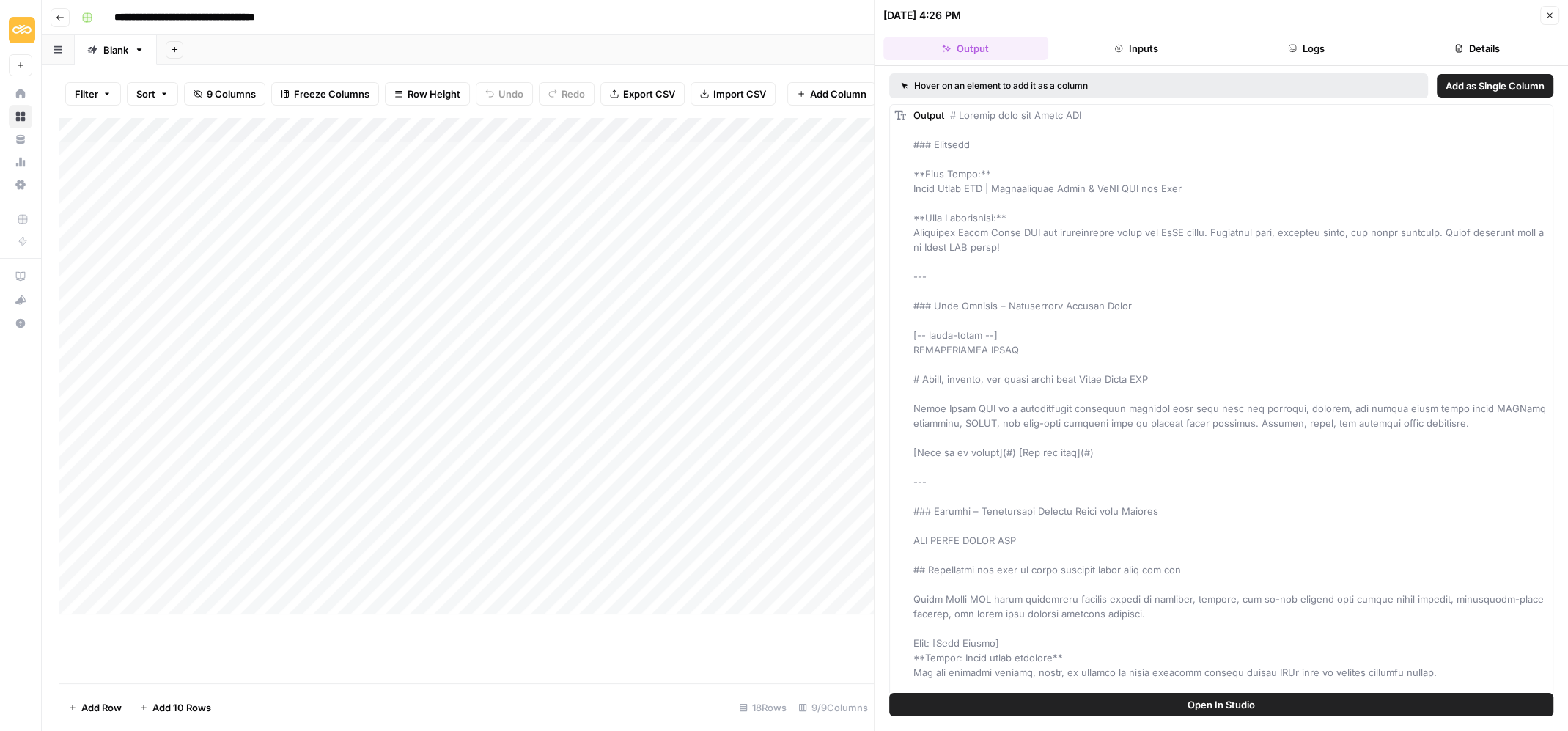
click at [1221, 705] on span "Open In Studio" at bounding box center [1221, 704] width 68 height 15
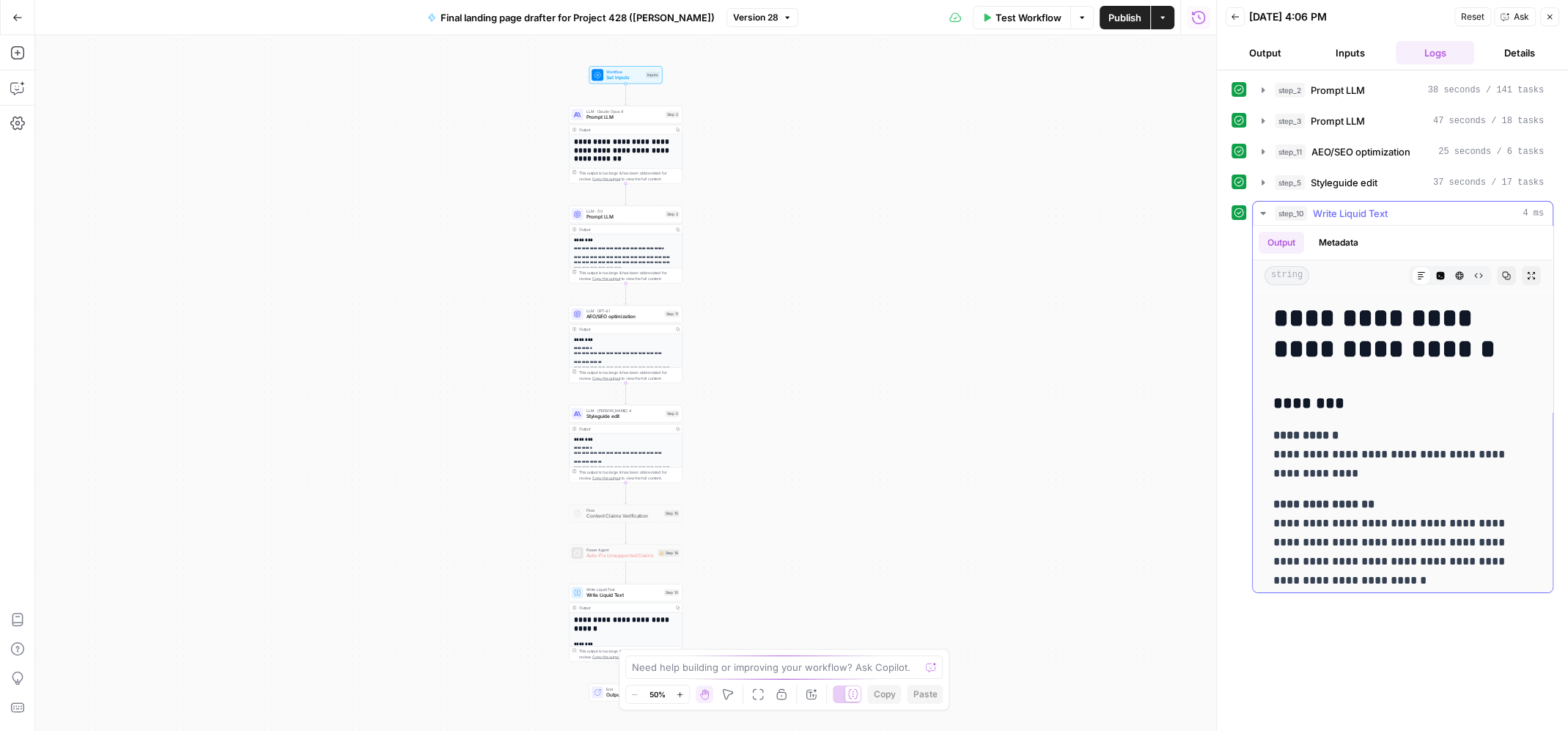
click at [1511, 275] on icon "button" at bounding box center [1507, 275] width 9 height 9
click at [1507, 274] on icon "button" at bounding box center [1507, 275] width 9 height 9
